Goal: Transaction & Acquisition: Purchase product/service

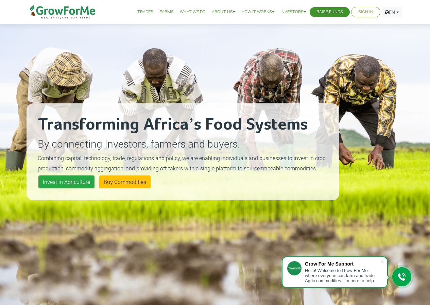
scroll to position [34, 0]
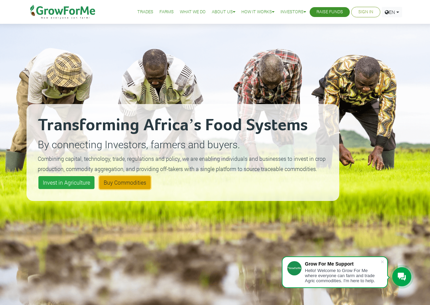
click at [122, 182] on link "Buy Commodities" at bounding box center [124, 182] width 51 height 13
click at [160, 10] on link "Farms" at bounding box center [167, 12] width 14 height 7
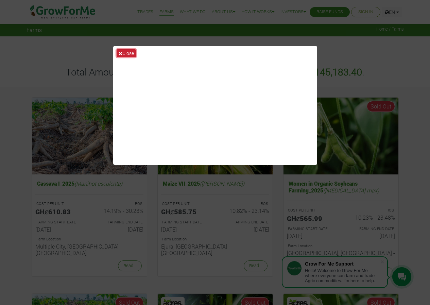
click at [126, 53] on button "Close" at bounding box center [126, 53] width 19 height 8
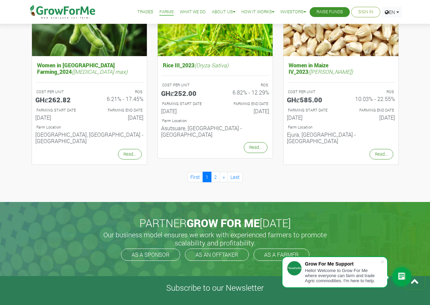
scroll to position [748, 0]
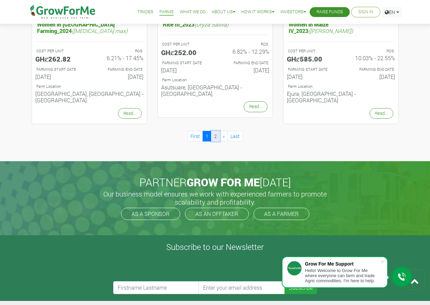
click at [219, 131] on link "2" at bounding box center [215, 136] width 9 height 11
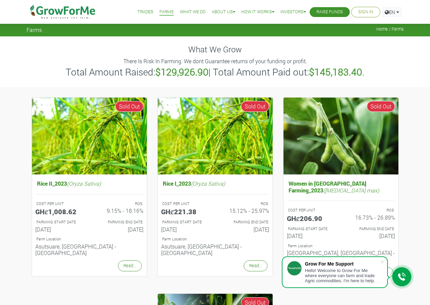
click at [141, 12] on link "Trades" at bounding box center [145, 12] width 16 height 7
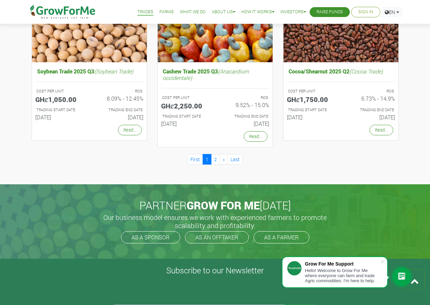
scroll to position [646, 0]
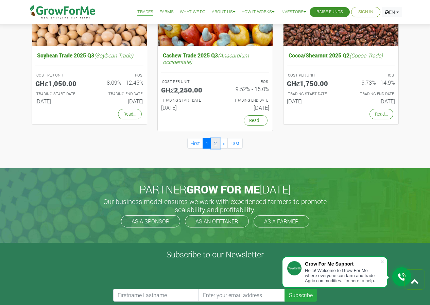
click at [216, 144] on link "2" at bounding box center [215, 143] width 9 height 11
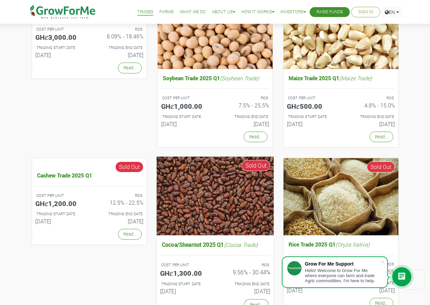
scroll to position [340, 0]
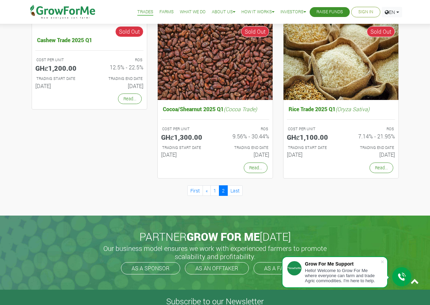
scroll to position [275, 0]
